Goal: Task Accomplishment & Management: Manage account settings

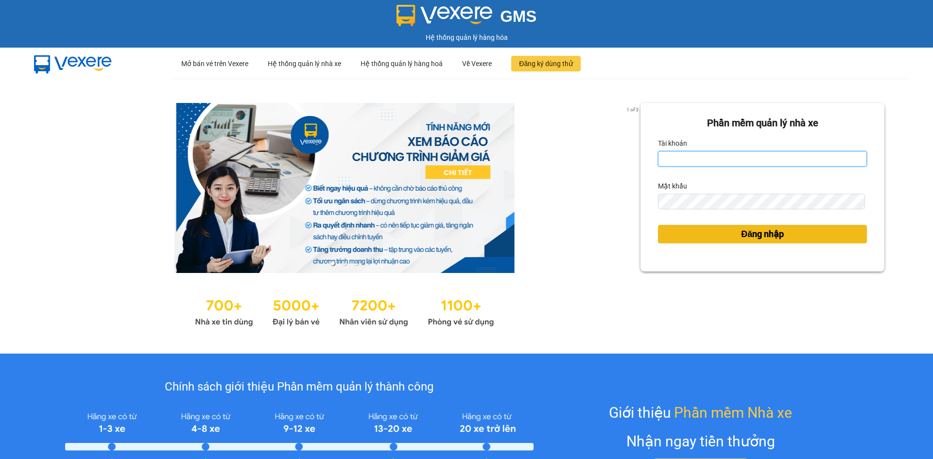
type input "loid.petrobp"
click at [741, 240] on span "Đăng nhập" at bounding box center [762, 234] width 43 height 14
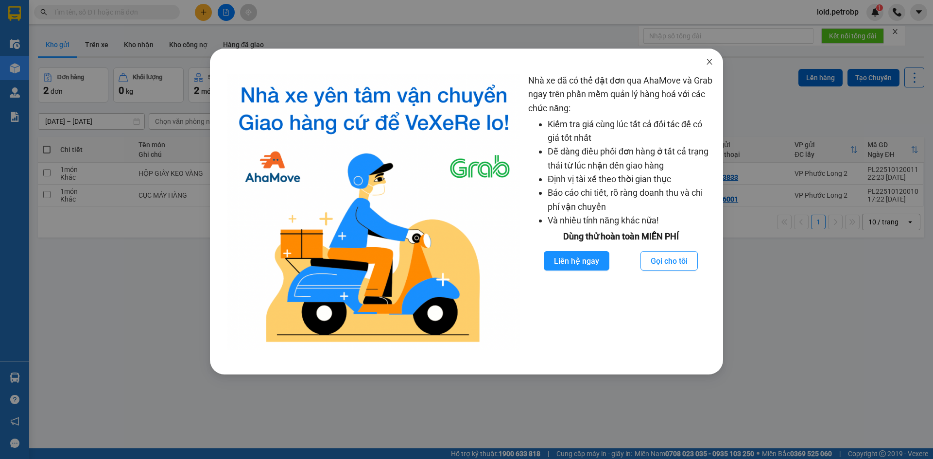
click at [708, 61] on icon "close" at bounding box center [709, 62] width 5 height 6
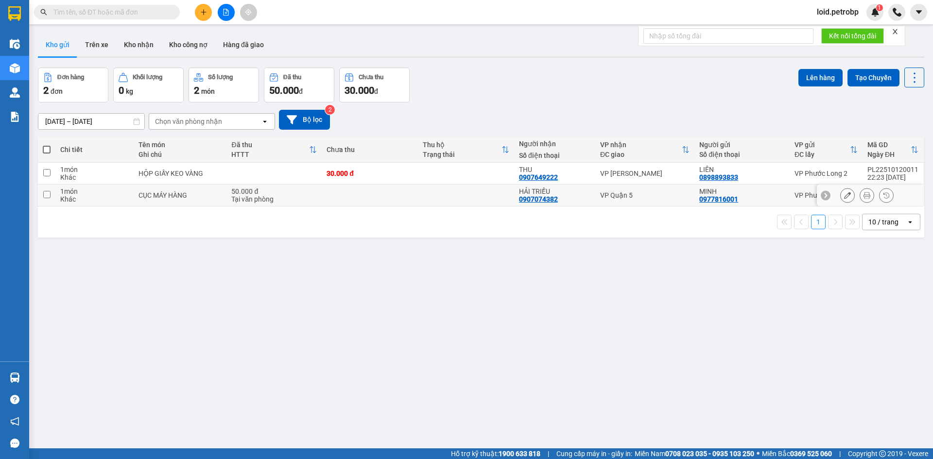
click at [844, 194] on icon at bounding box center [847, 195] width 7 height 7
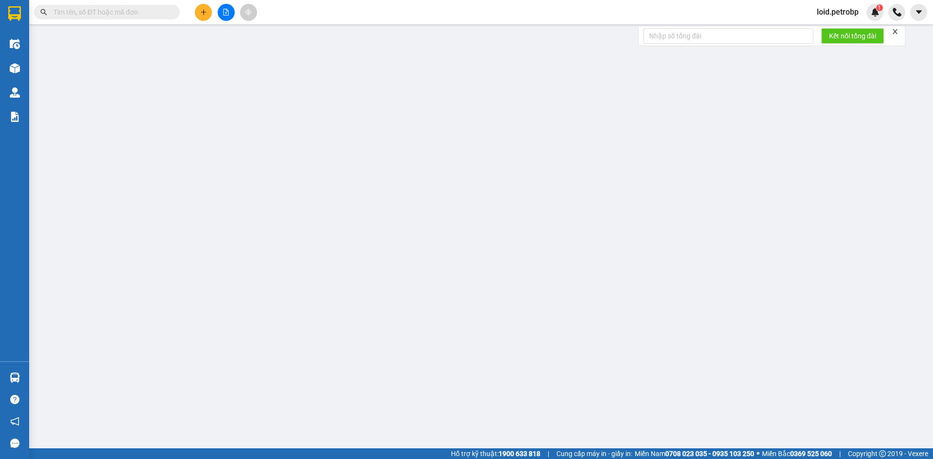
type input "0977816001"
type input "0907074382"
type input "50.000"
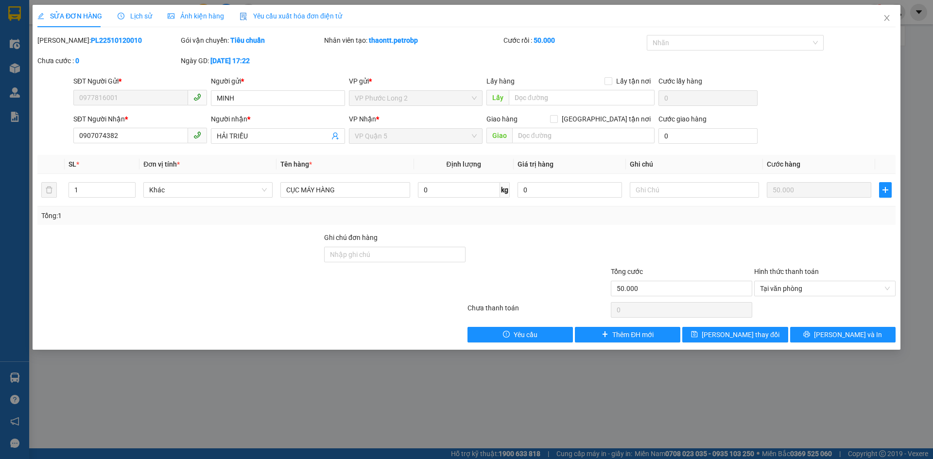
click at [137, 17] on span "Lịch sử" at bounding box center [135, 16] width 35 height 8
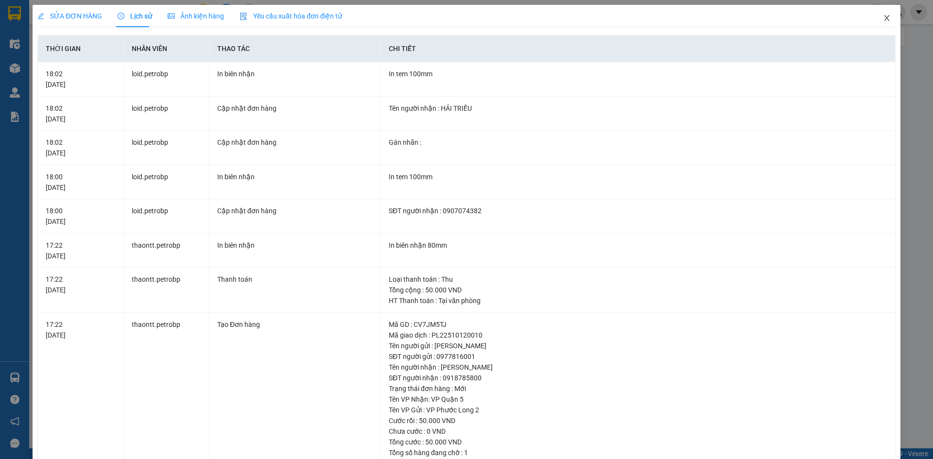
click at [883, 17] on icon "close" at bounding box center [887, 18] width 8 height 8
